Goal: Check status: Check status

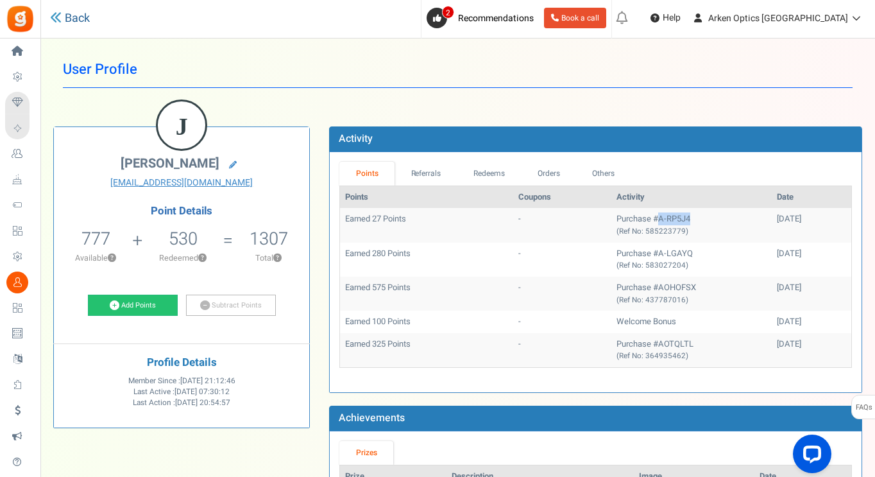
click at [79, 17] on link "Back" at bounding box center [70, 18] width 40 height 17
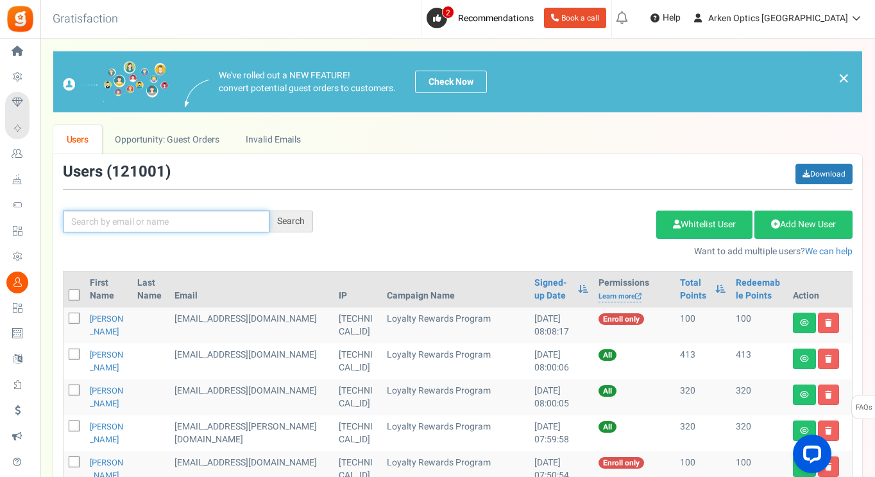
click at [180, 226] on input "text" at bounding box center [166, 221] width 207 height 22
paste input "[EMAIL_ADDRESS][DOMAIN_NAME]"
type input "[EMAIL_ADDRESS][DOMAIN_NAME]"
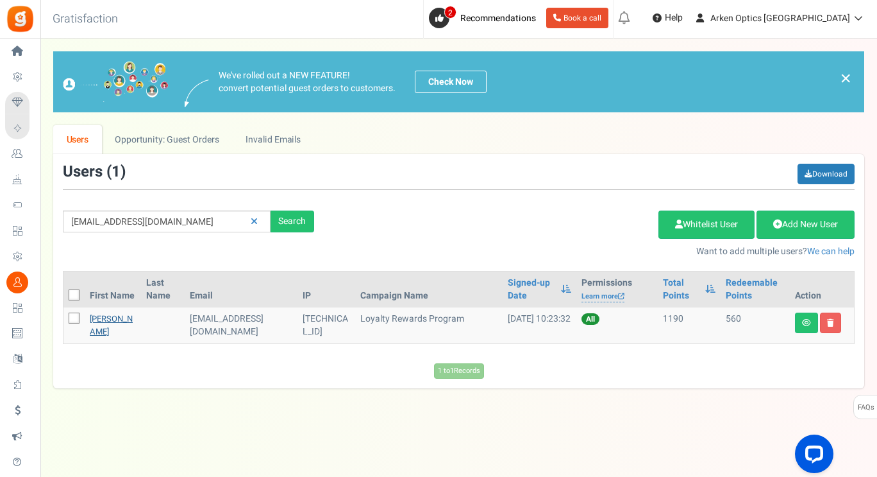
click at [110, 319] on link "[PERSON_NAME]" at bounding box center [111, 324] width 43 height 25
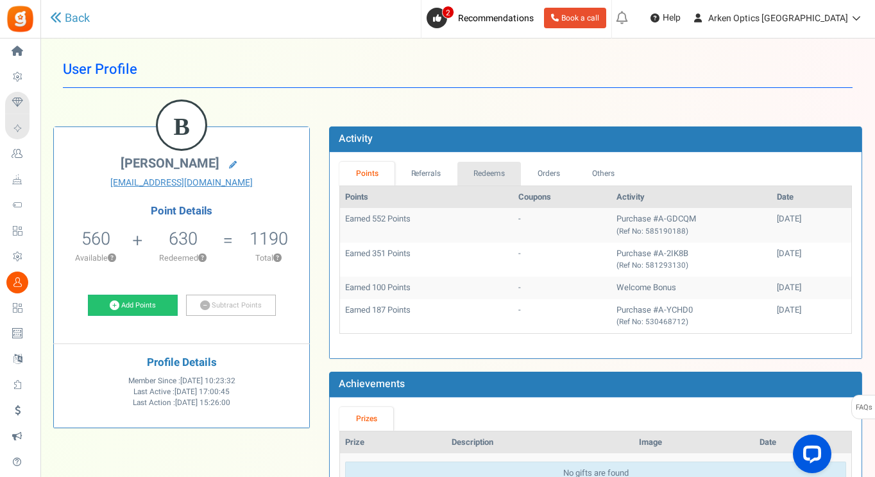
click at [511, 165] on link "Redeems" at bounding box center [489, 174] width 64 height 24
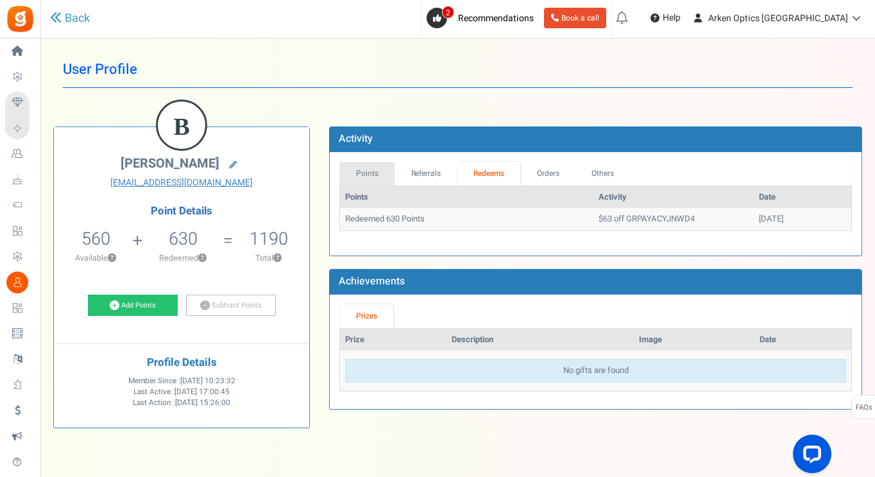
click at [362, 168] on link "Points" at bounding box center [366, 174] width 55 height 24
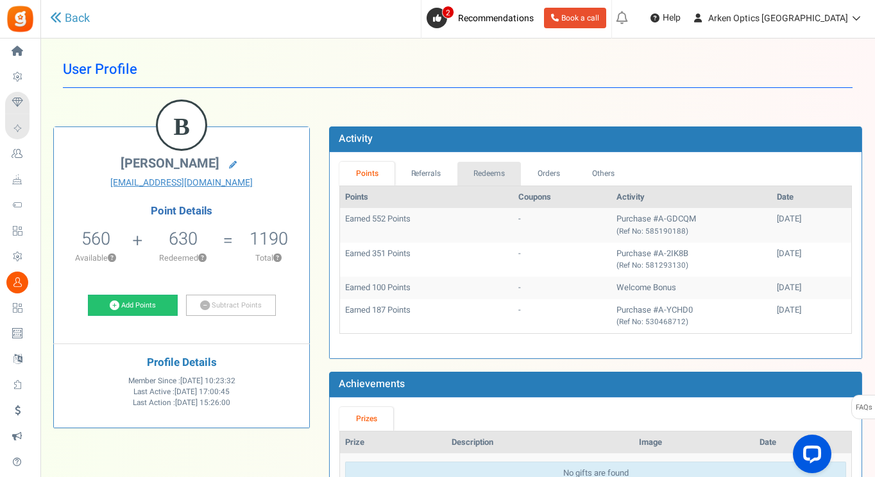
click at [491, 178] on link "Redeems" at bounding box center [489, 174] width 64 height 24
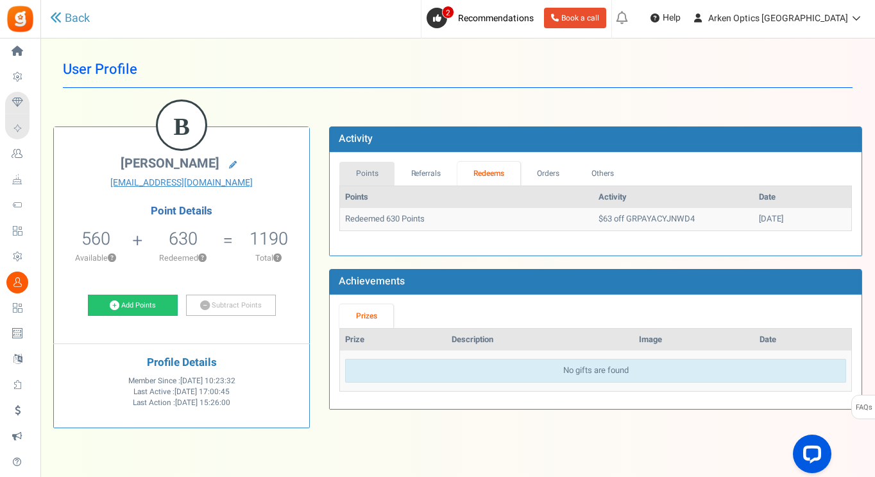
click at [371, 174] on link "Points" at bounding box center [366, 174] width 55 height 24
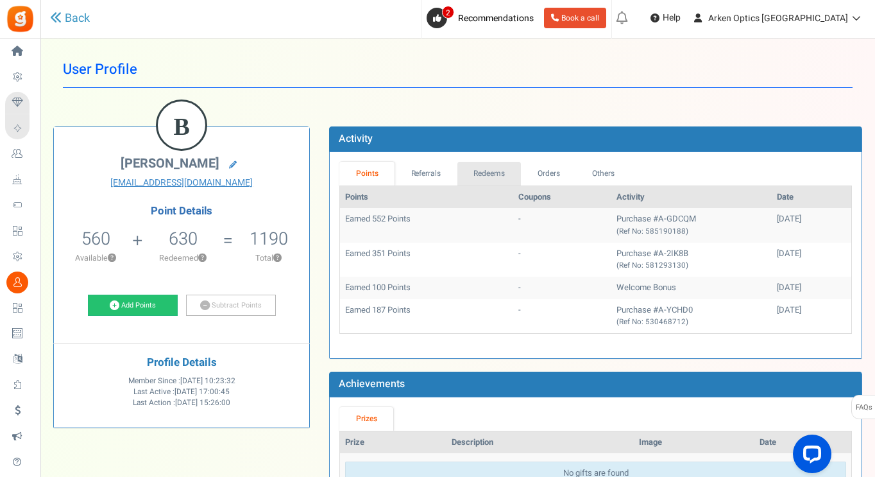
click at [483, 171] on link "Redeems" at bounding box center [489, 174] width 64 height 24
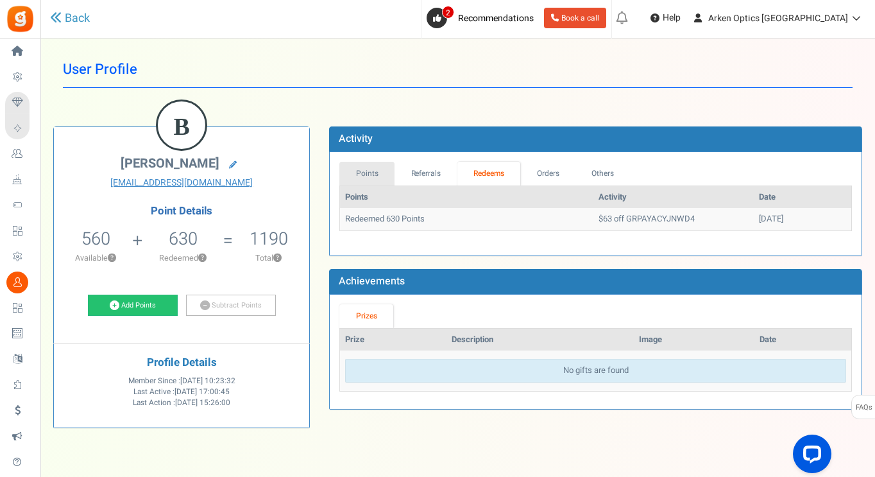
click at [352, 163] on link "Points" at bounding box center [366, 174] width 55 height 24
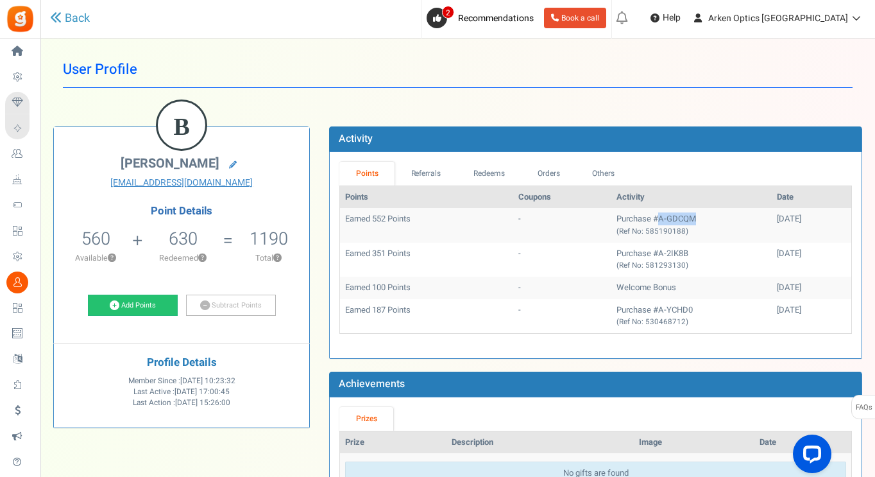
drag, startPoint x: 672, startPoint y: 218, endPoint x: 630, endPoint y: 223, distance: 42.0
click at [630, 223] on td "Purchase #A-GDCQM (Ref No: 585190188)" at bounding box center [691, 225] width 160 height 34
copy td "A-GDCQM"
click at [500, 171] on link "Redeems" at bounding box center [489, 174] width 64 height 24
